Goal: Information Seeking & Learning: Understand process/instructions

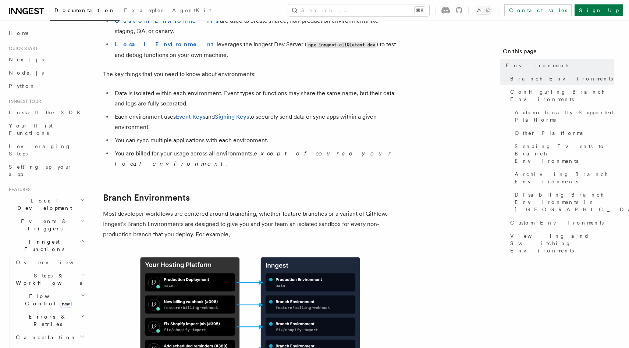
scroll to position [144, 0]
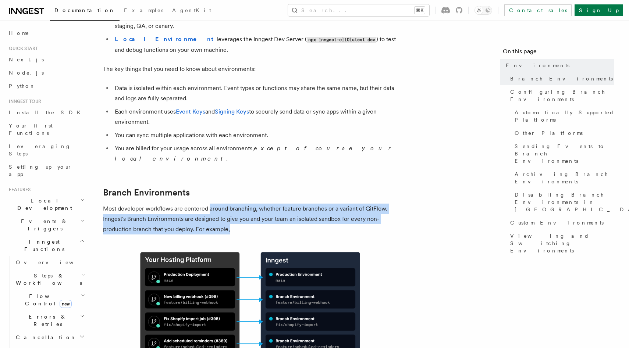
drag, startPoint x: 208, startPoint y: 180, endPoint x: 281, endPoint y: 196, distance: 75.2
click at [281, 204] on p "Most developer workflows are centered around branching, whether feature branche…" at bounding box center [250, 219] width 294 height 31
drag, startPoint x: 293, startPoint y: 196, endPoint x: 104, endPoint y: 176, distance: 190.1
click at [104, 204] on p "Most developer workflows are centered around branching, whether feature branche…" at bounding box center [250, 219] width 294 height 31
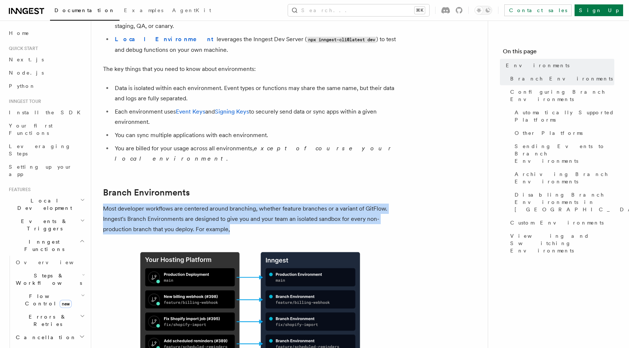
click at [104, 204] on p "Most developer workflows are centered around branching, whether feature branche…" at bounding box center [250, 219] width 294 height 31
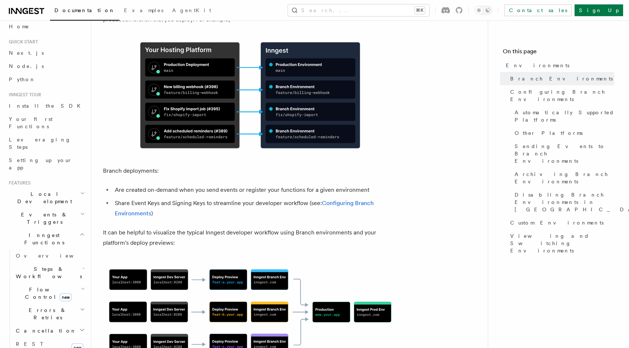
scroll to position [0, 0]
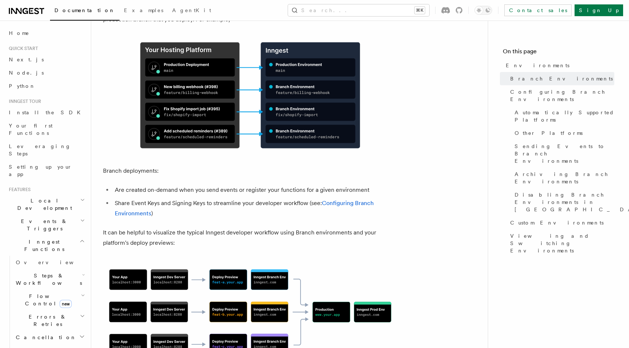
click at [46, 218] on span "Events & Triggers" at bounding box center [43, 225] width 74 height 15
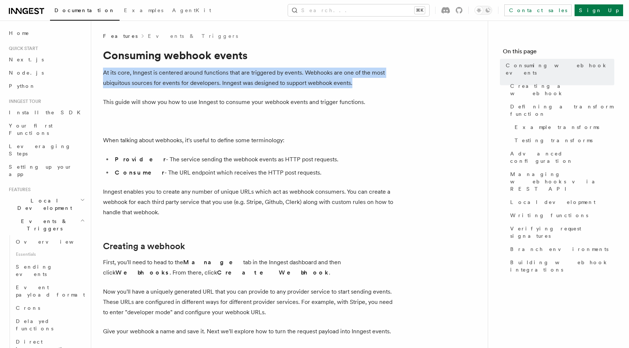
drag, startPoint x: 104, startPoint y: 72, endPoint x: 395, endPoint y: 83, distance: 291.1
click at [395, 83] on p "At its core, Inngest is centered around functions that are triggered by events.…" at bounding box center [250, 78] width 294 height 21
drag, startPoint x: 396, startPoint y: 81, endPoint x: 103, endPoint y: 72, distance: 292.5
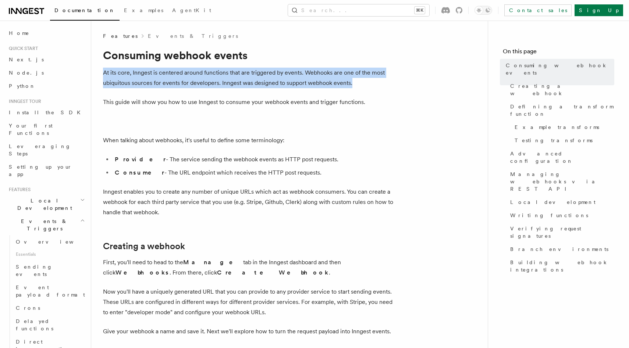
click at [103, 72] on p "At its core, Inngest is centered around functions that are triggered by events.…" at bounding box center [250, 78] width 294 height 21
drag, startPoint x: 103, startPoint y: 74, endPoint x: 421, endPoint y: 81, distance: 317.5
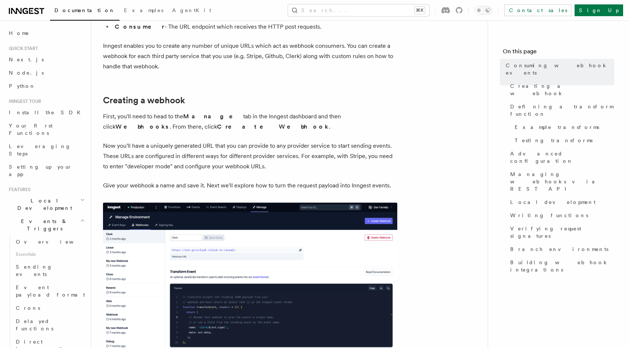
scroll to position [148, 0]
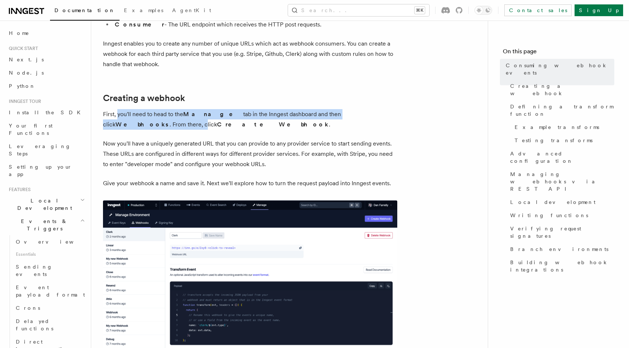
drag, startPoint x: 387, startPoint y: 114, endPoint x: 118, endPoint y: 115, distance: 268.1
click at [118, 115] on p "First, you'll need to head to the Manage tab in the Inngest dashboard and then …" at bounding box center [250, 119] width 294 height 21
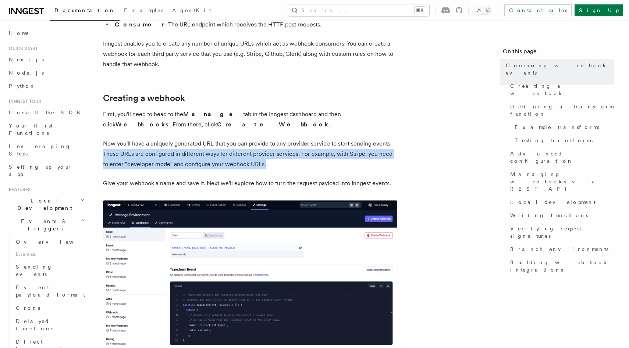
drag, startPoint x: 99, startPoint y: 149, endPoint x: 305, endPoint y: 165, distance: 206.9
click at [305, 165] on p "Now you'll have a uniquely generated URL that you can provide to any provider s…" at bounding box center [250, 154] width 294 height 31
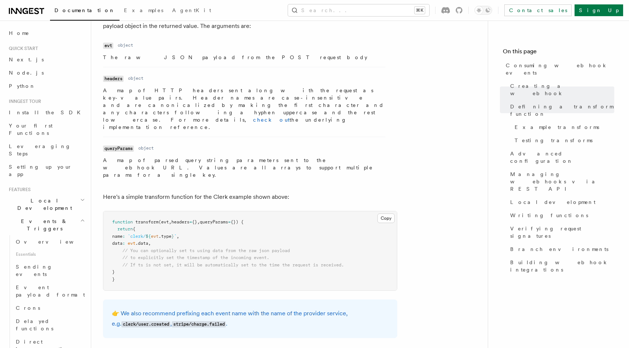
scroll to position [2287, 0]
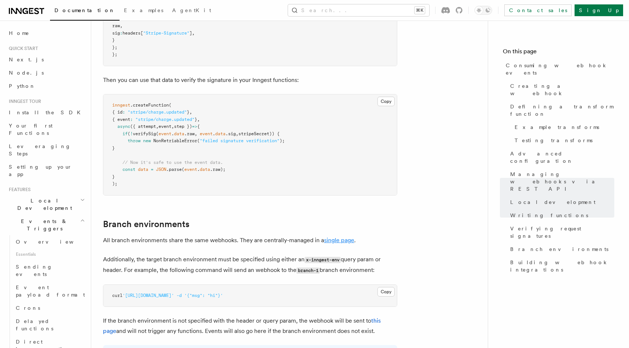
click at [341, 237] on link "single page" at bounding box center [339, 240] width 30 height 7
